Goal: Navigation & Orientation: Understand site structure

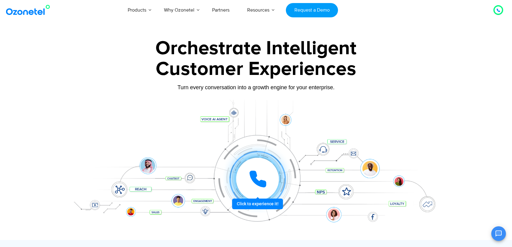
click at [257, 202] on div at bounding box center [257, 179] width 45 height 45
click at [257, 181] on icon at bounding box center [257, 179] width 15 height 15
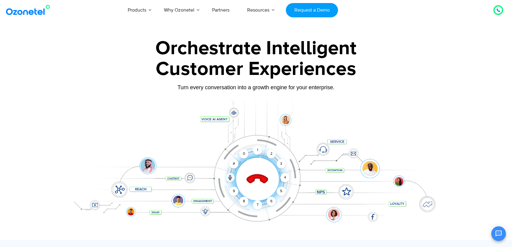
click at [257, 181] on icon at bounding box center [258, 179] width 26 height 26
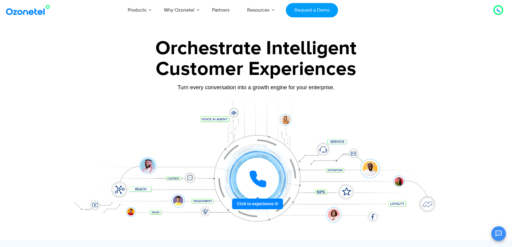
click at [257, 181] on icon at bounding box center [257, 179] width 15 height 15
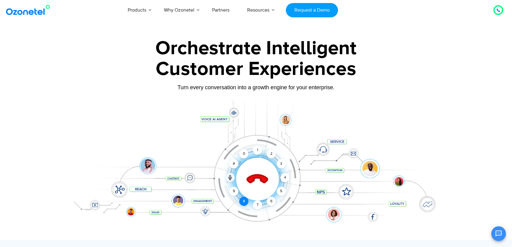
click at [246, 202] on div "8" at bounding box center [243, 201] width 9 height 9
click at [259, 152] on div "1" at bounding box center [257, 150] width 9 height 9
click at [231, 179] on icon at bounding box center [230, 178] width 3 height 2
click at [233, 179] on div at bounding box center [230, 177] width 9 height 9
click at [229, 179] on icon at bounding box center [230, 177] width 5 height 5
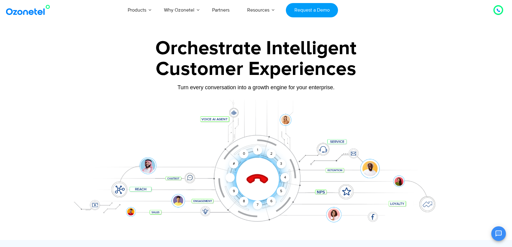
click at [231, 179] on icon at bounding box center [230, 178] width 3 height 2
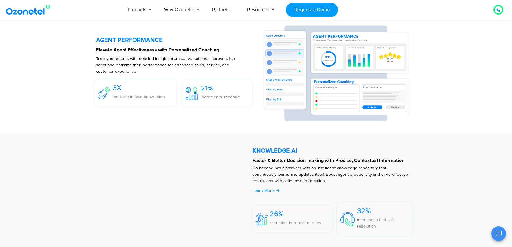
scroll to position [1220, 0]
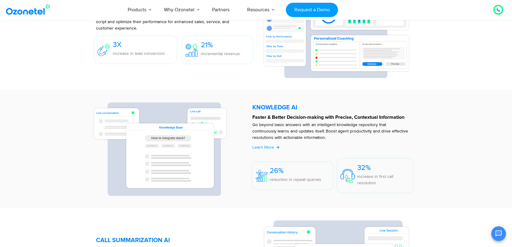
click at [500, 232] on icon "Open chat" at bounding box center [498, 233] width 7 height 7
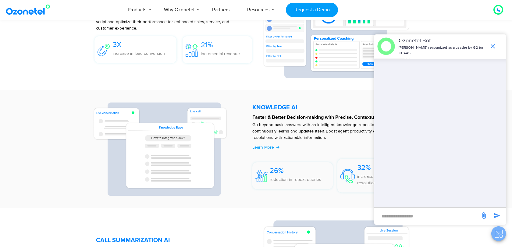
click at [500, 232] on icon "Close chat" at bounding box center [499, 234] width 8 height 8
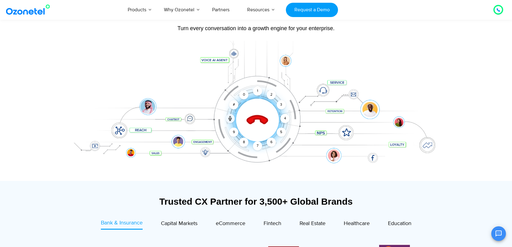
scroll to position [59, 0]
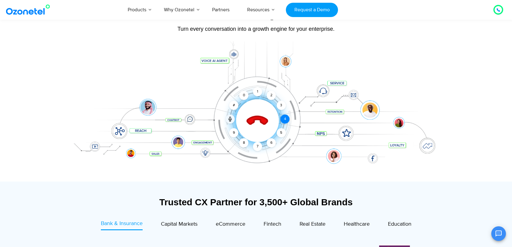
click at [284, 120] on div "4" at bounding box center [285, 119] width 9 height 9
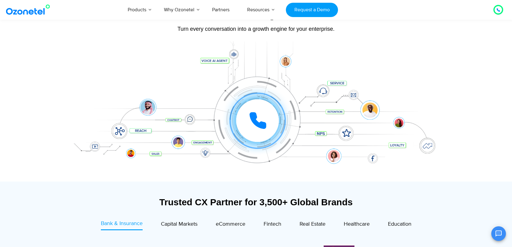
scroll to position [0, 0]
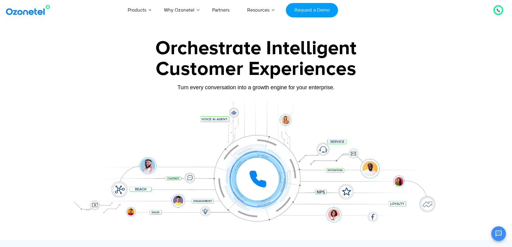
click at [498, 10] on icon at bounding box center [498, 10] width 3 height 3
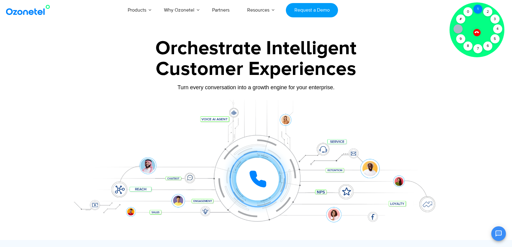
click at [476, 11] on div "1" at bounding box center [478, 9] width 9 height 9
click at [477, 34] on icon at bounding box center [476, 32] width 5 height 5
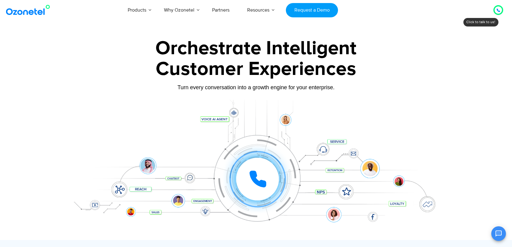
click at [427, 73] on div "Customer Experiences" at bounding box center [256, 69] width 381 height 29
